Goal: Check status: Check status

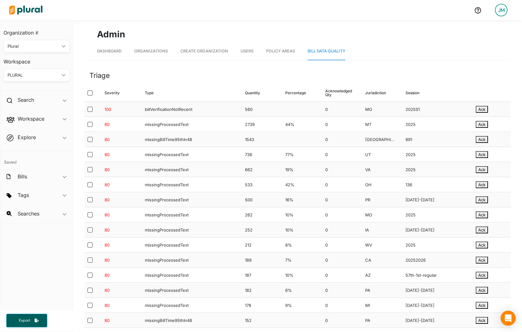
click at [280, 112] on div at bounding box center [300, 109] width 40 height 15
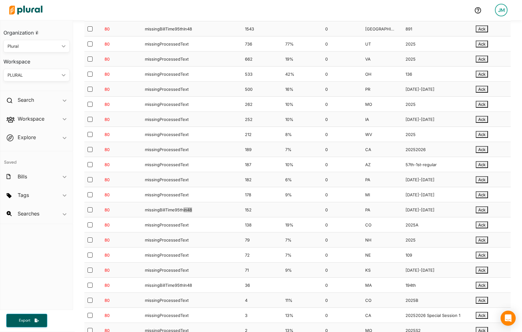
scroll to position [113, 0]
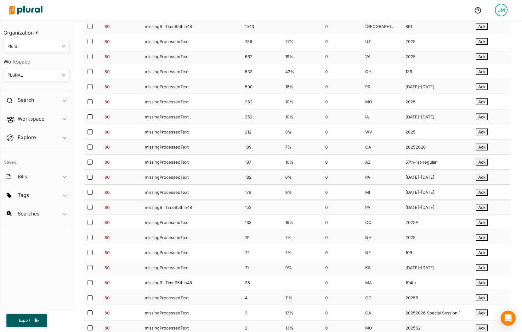
click at [273, 215] on div "80 missingBillTime95thIn48 152 0 PA 2025-2026 Ack" at bounding box center [297, 207] width 426 height 15
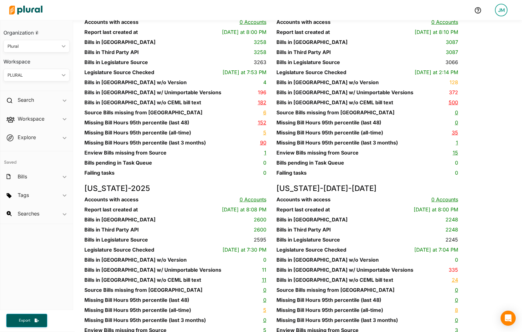
scroll to position [5155, 0]
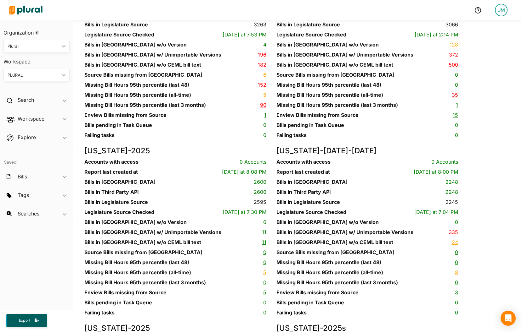
click at [260, 88] on link "152" at bounding box center [262, 85] width 8 height 6
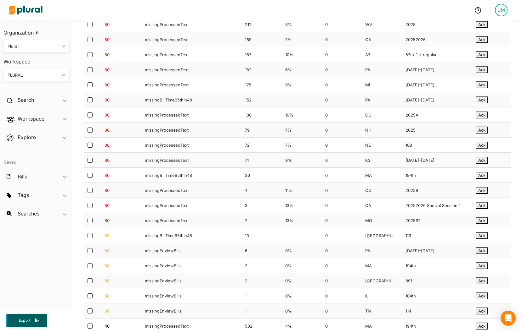
scroll to position [2900, 0]
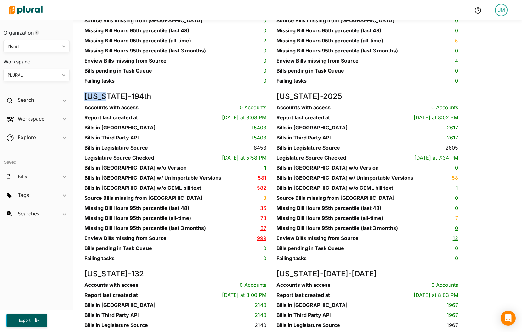
click at [262, 211] on link "36" at bounding box center [263, 208] width 6 height 6
click at [149, 92] on div "Kentucky - 2025RS Accounts with access 0 Accounts Report last created at Today …" at bounding box center [180, 3] width 192 height 178
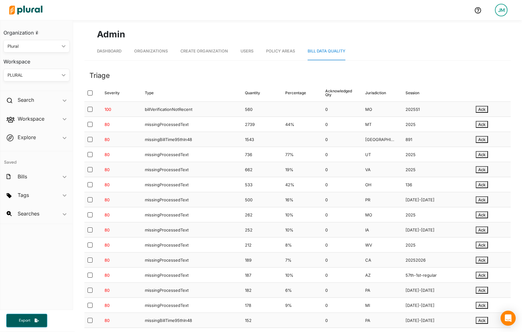
scroll to position [221, 0]
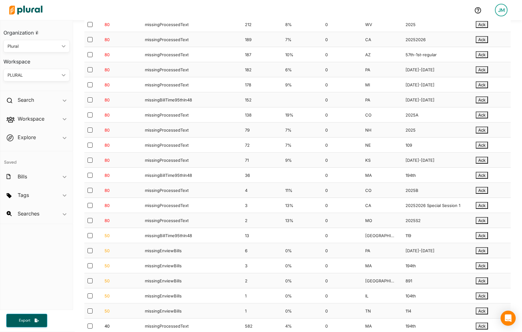
click at [171, 131] on div "missingProcessedText" at bounding box center [167, 130] width 44 height 5
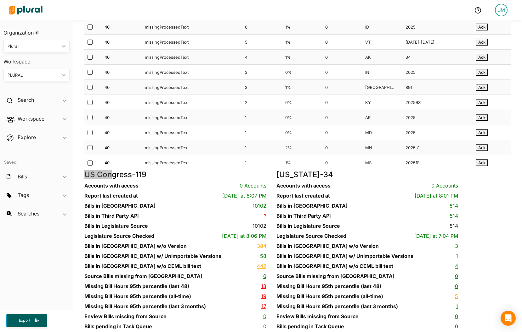
scroll to position [981, 0]
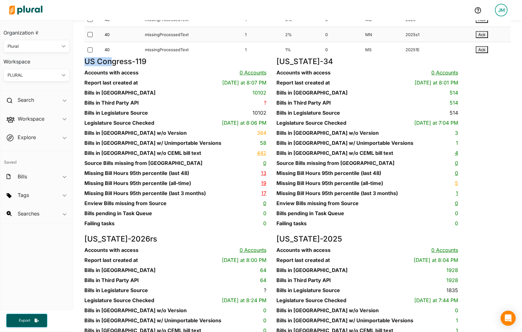
click at [261, 176] on link "13" at bounding box center [263, 173] width 5 height 6
click at [192, 97] on div "US Congress - 119 Accounts with access 0 Accounts Report last created at Today …" at bounding box center [180, 146] width 192 height 178
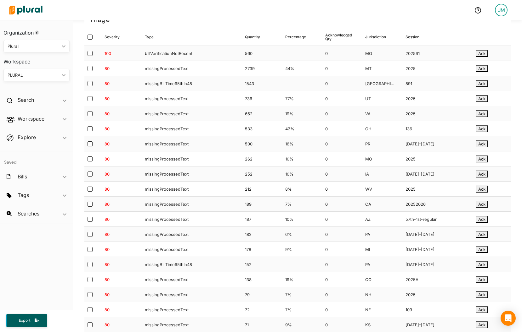
scroll to position [0, 0]
